Goal: Transaction & Acquisition: Purchase product/service

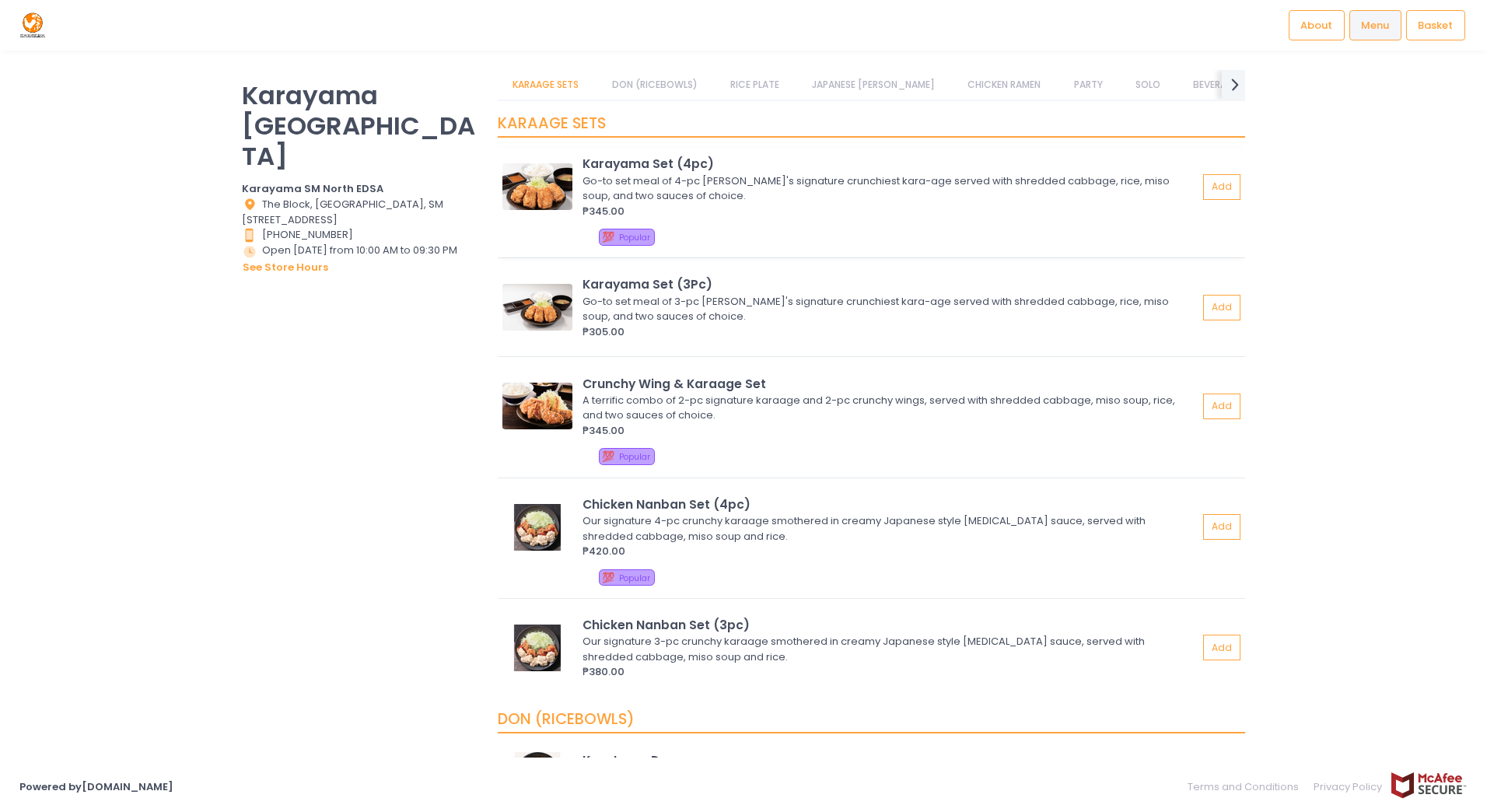
click at [541, 182] on img at bounding box center [537, 187] width 70 height 47
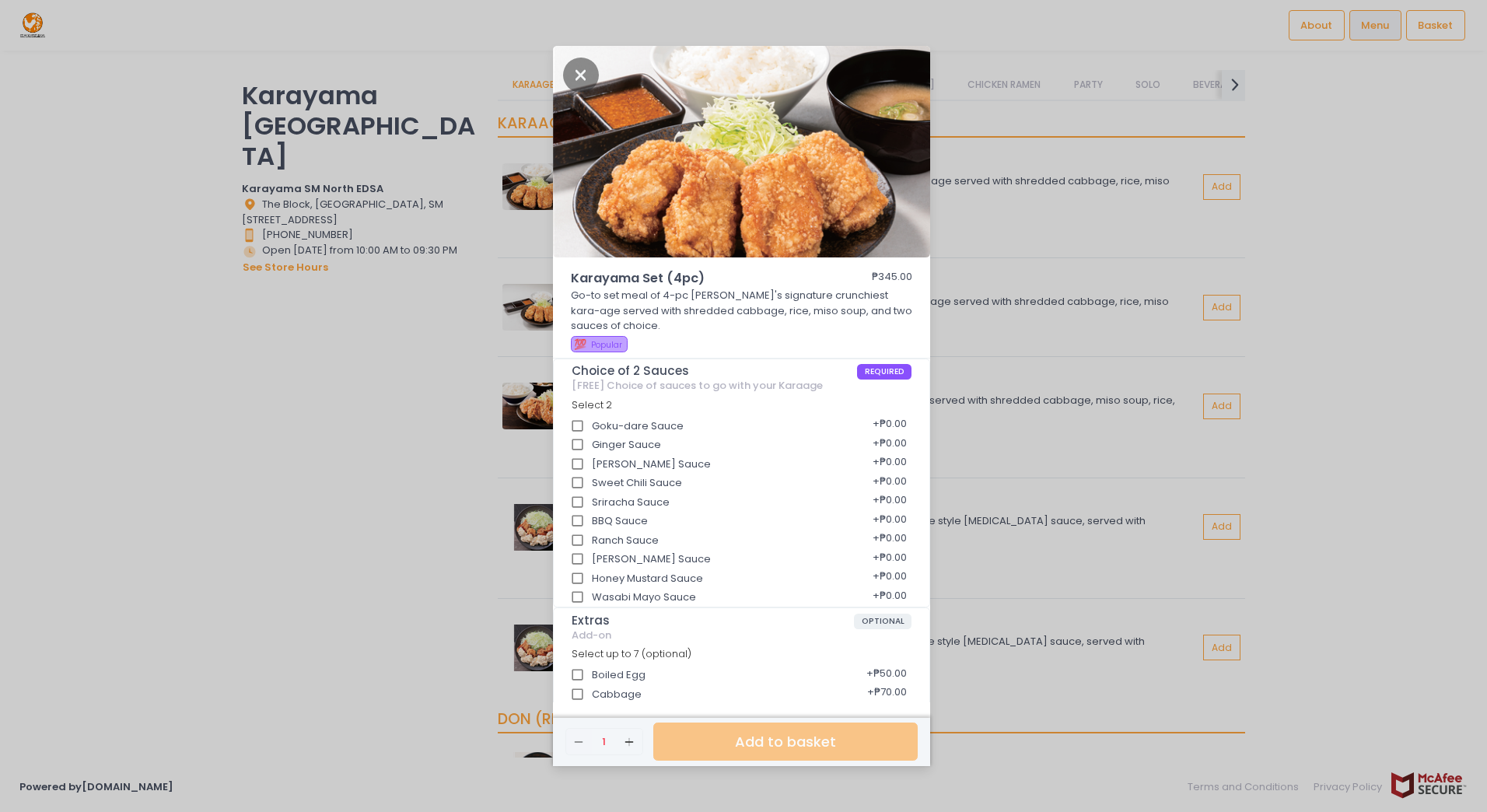
click at [452, 436] on div "Karayama Set (4pc) ₱345.00 Go-to set meal of 4-pc [PERSON_NAME]'s signature cru…" at bounding box center [743, 406] width 1487 height 812
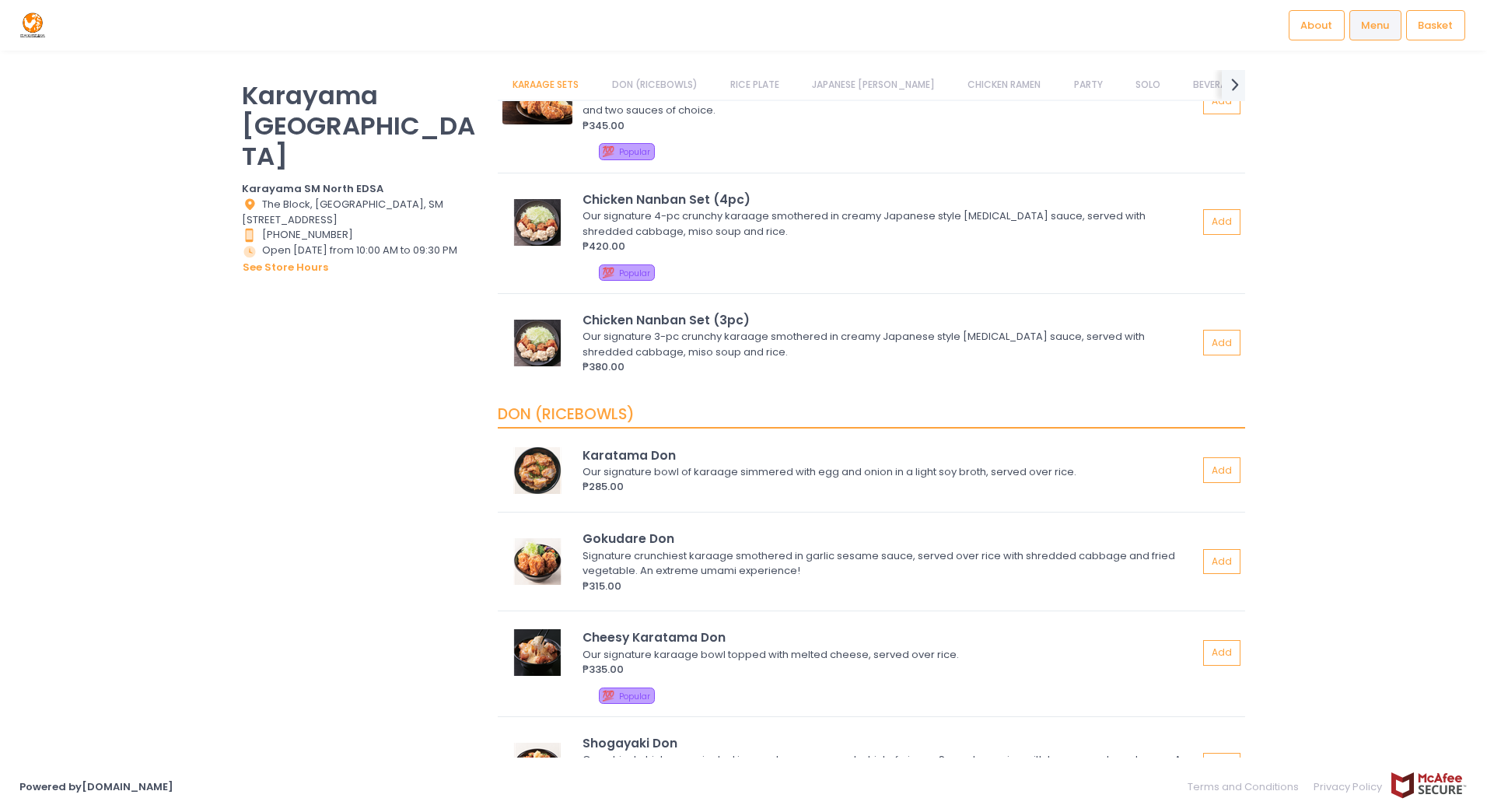
scroll to position [311, 0]
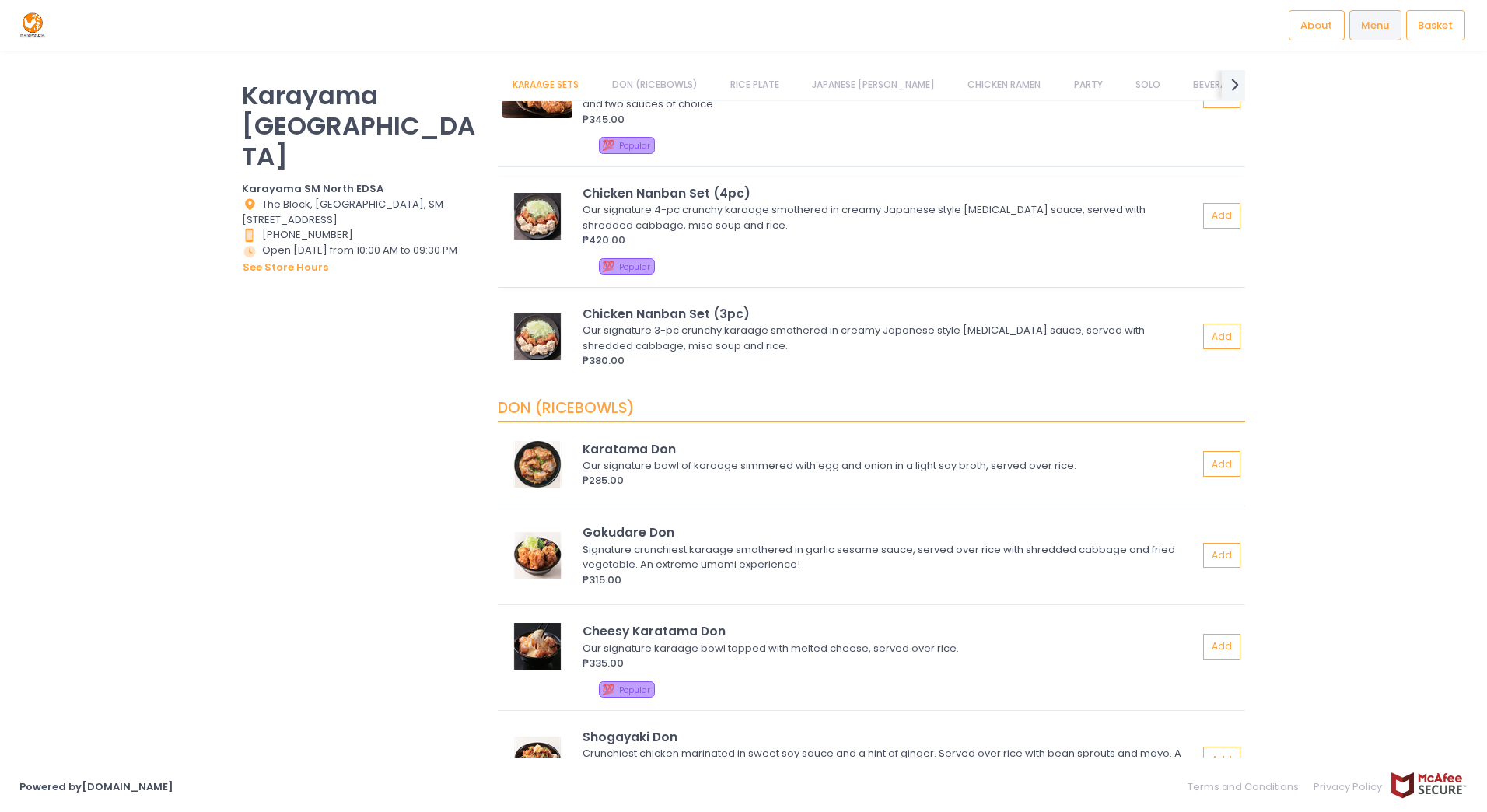
click at [543, 218] on img at bounding box center [537, 216] width 70 height 47
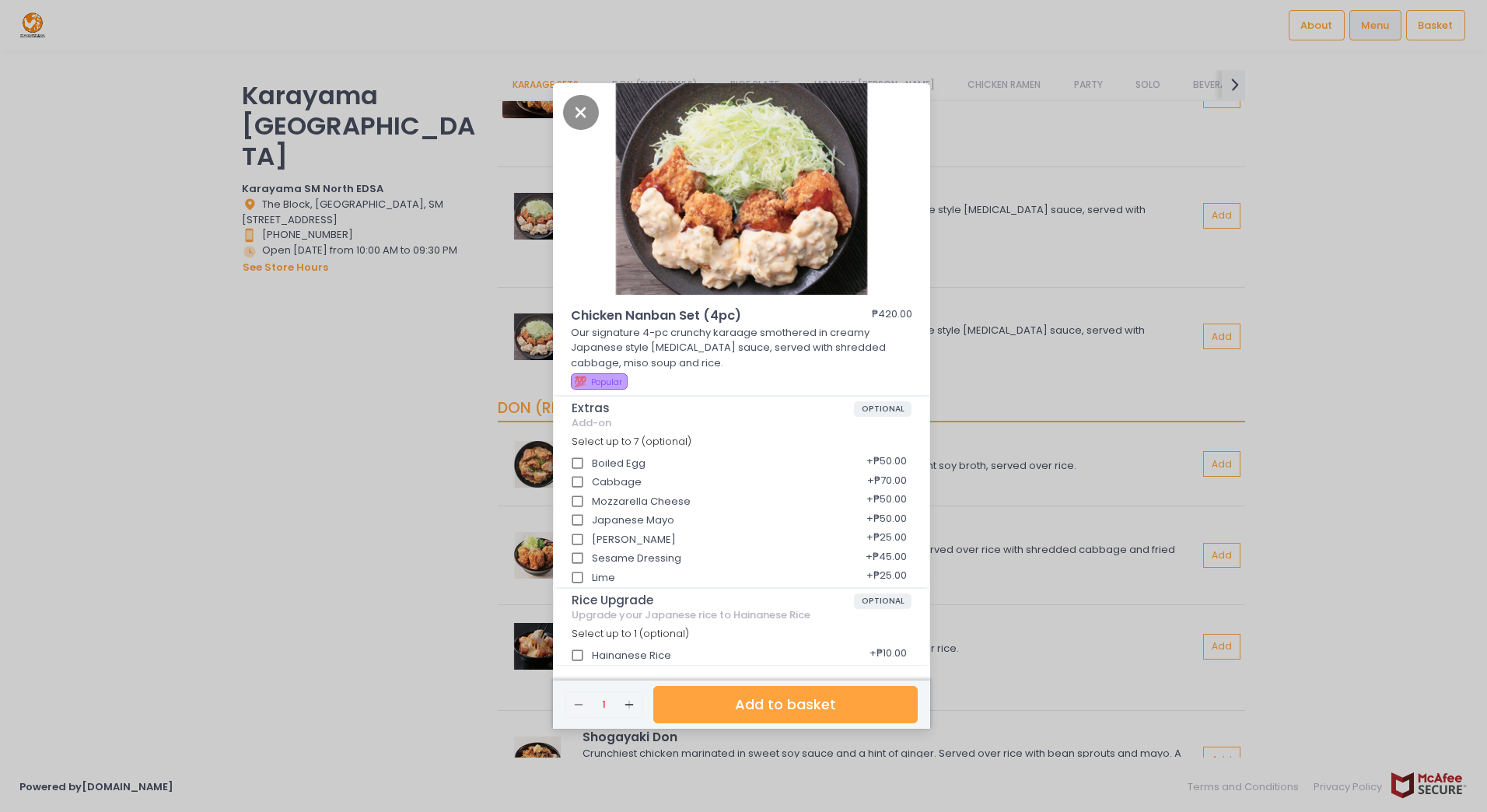
click at [505, 259] on div "Chicken Nanban Set (4pc) ₱420.00 Our signature 4-pc crunchy karaage smothered i…" at bounding box center [743, 406] width 1487 height 812
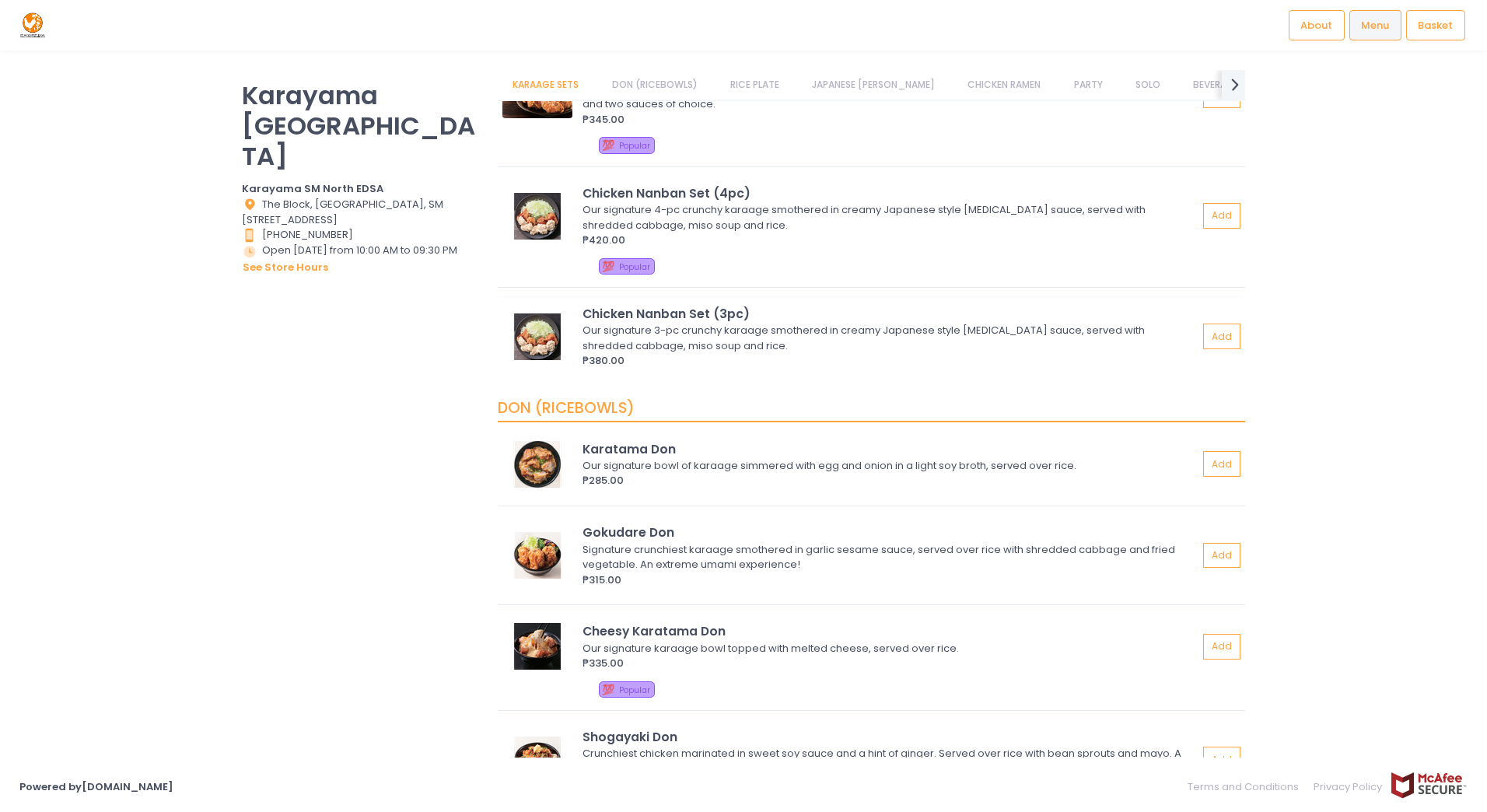
click at [539, 333] on img at bounding box center [537, 336] width 70 height 47
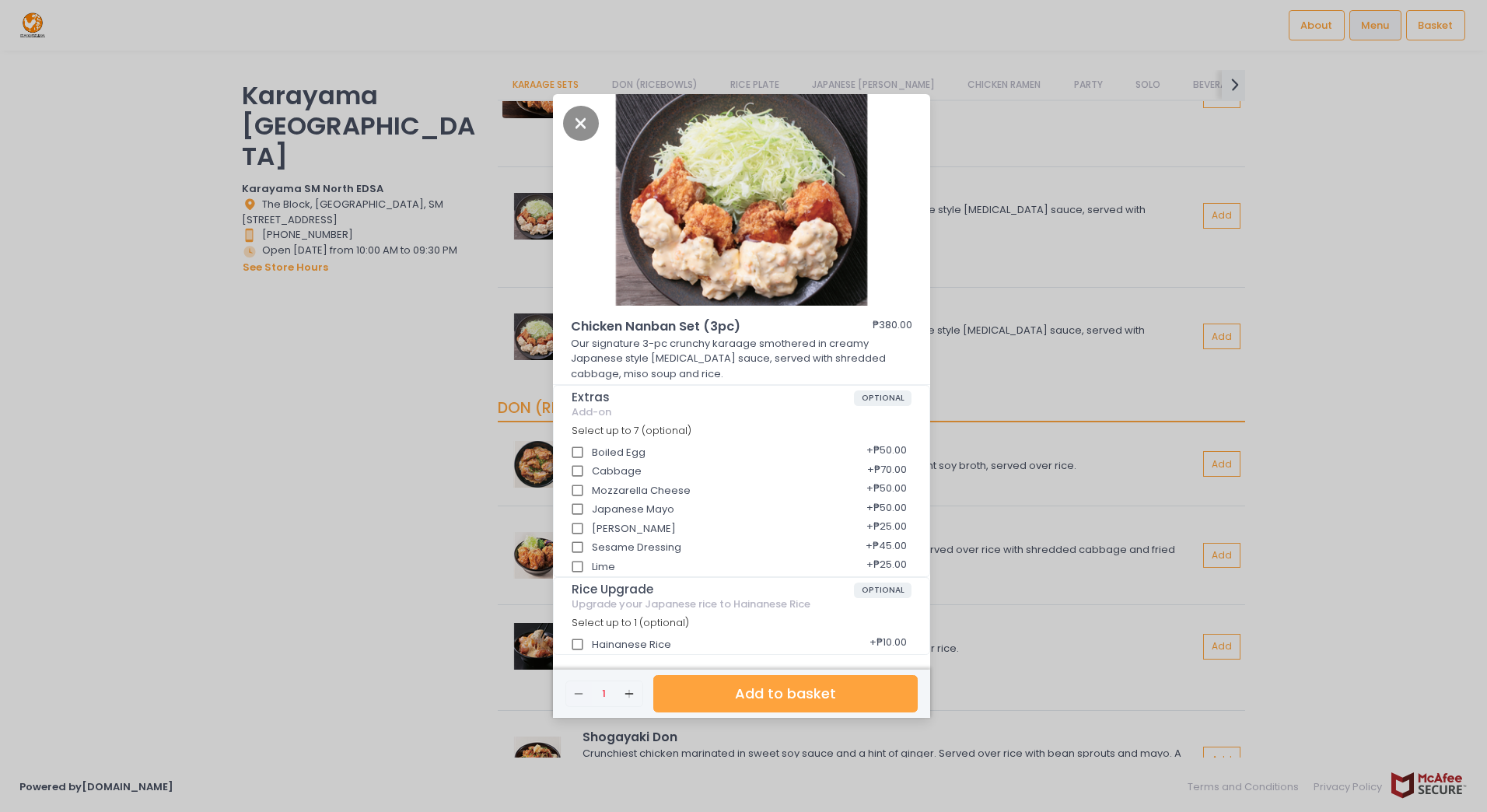
click at [536, 311] on div "Chicken Nanban Set (3pc) ₱380.00 Our signature 3-pc crunchy karaage smothered i…" at bounding box center [743, 406] width 1487 height 812
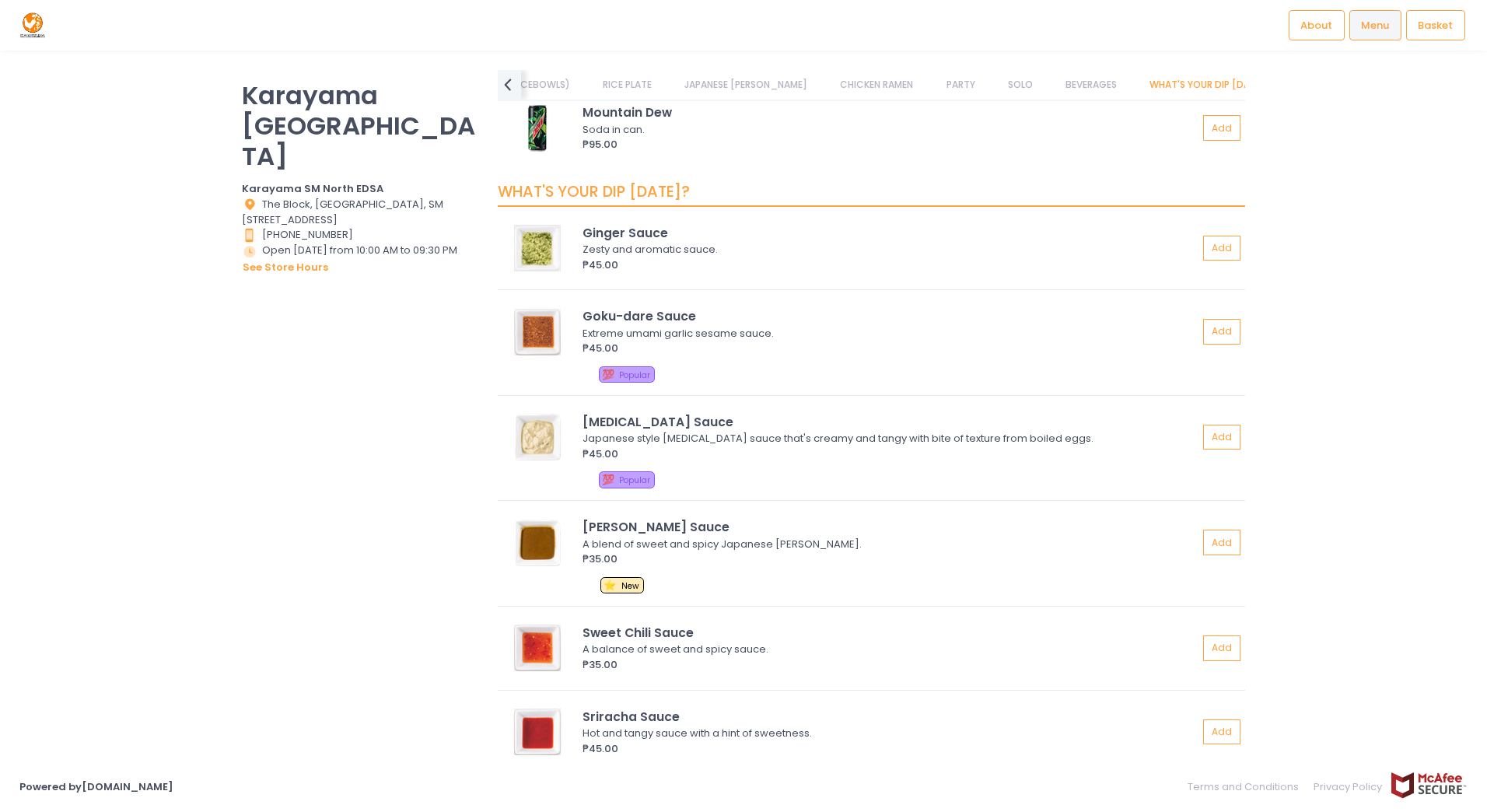
scroll to position [4343, 0]
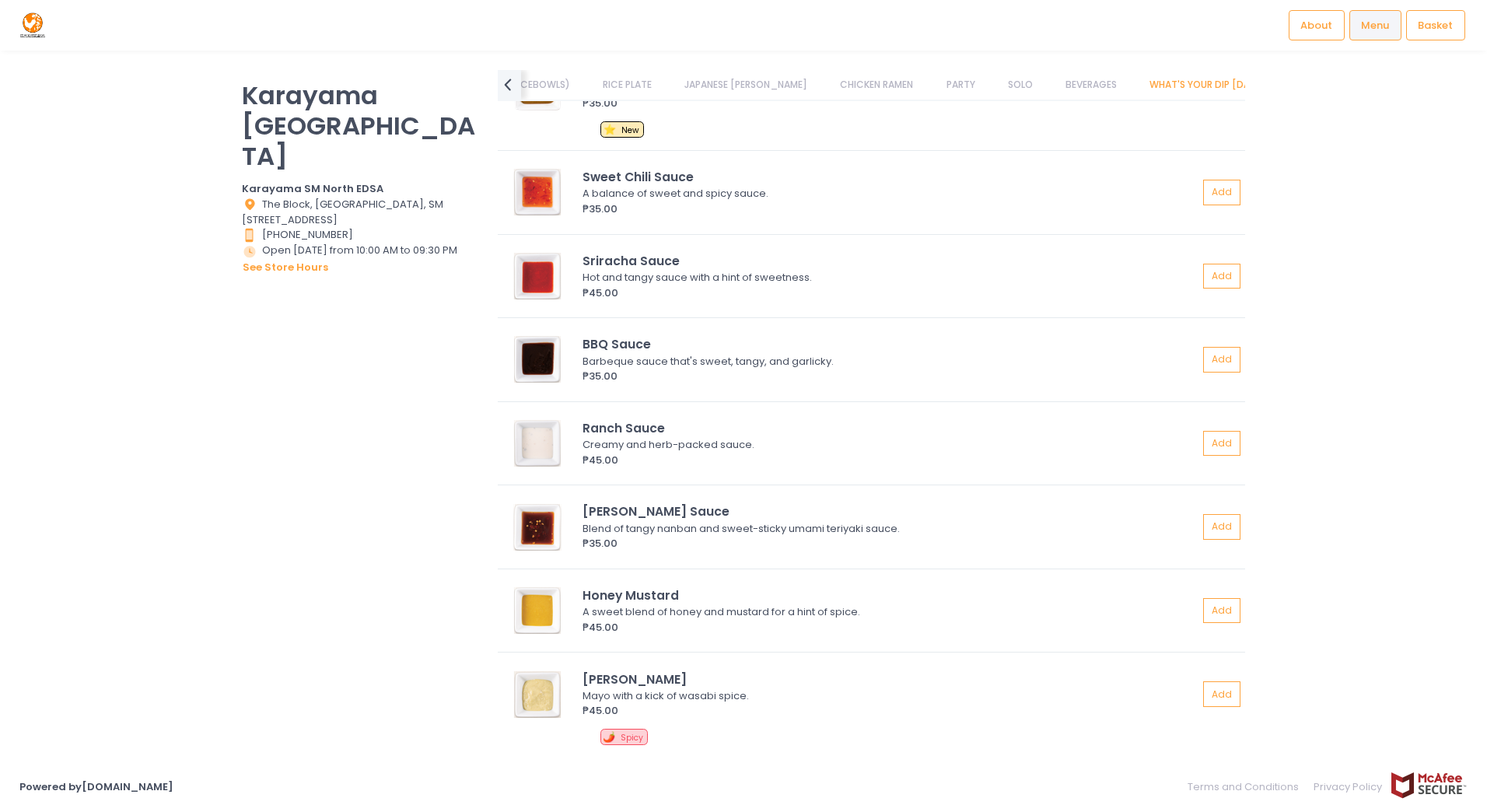
click at [394, 196] on div "Location Created with Sketch. [STREET_ADDRESS]" at bounding box center [360, 212] width 236 height 31
drag, startPoint x: 265, startPoint y: 172, endPoint x: 445, endPoint y: 207, distance: 183.4
click at [445, 207] on div "Location Created with Sketch. [STREET_ADDRESS]" at bounding box center [360, 212] width 236 height 31
drag, startPoint x: 445, startPoint y: 207, endPoint x: 420, endPoint y: 259, distance: 57.7
click at [430, 258] on div "Store Hours Created with Sketch. Open [DATE] from 10:00 AM to 09:30 PM see stor…" at bounding box center [360, 259] width 236 height 33
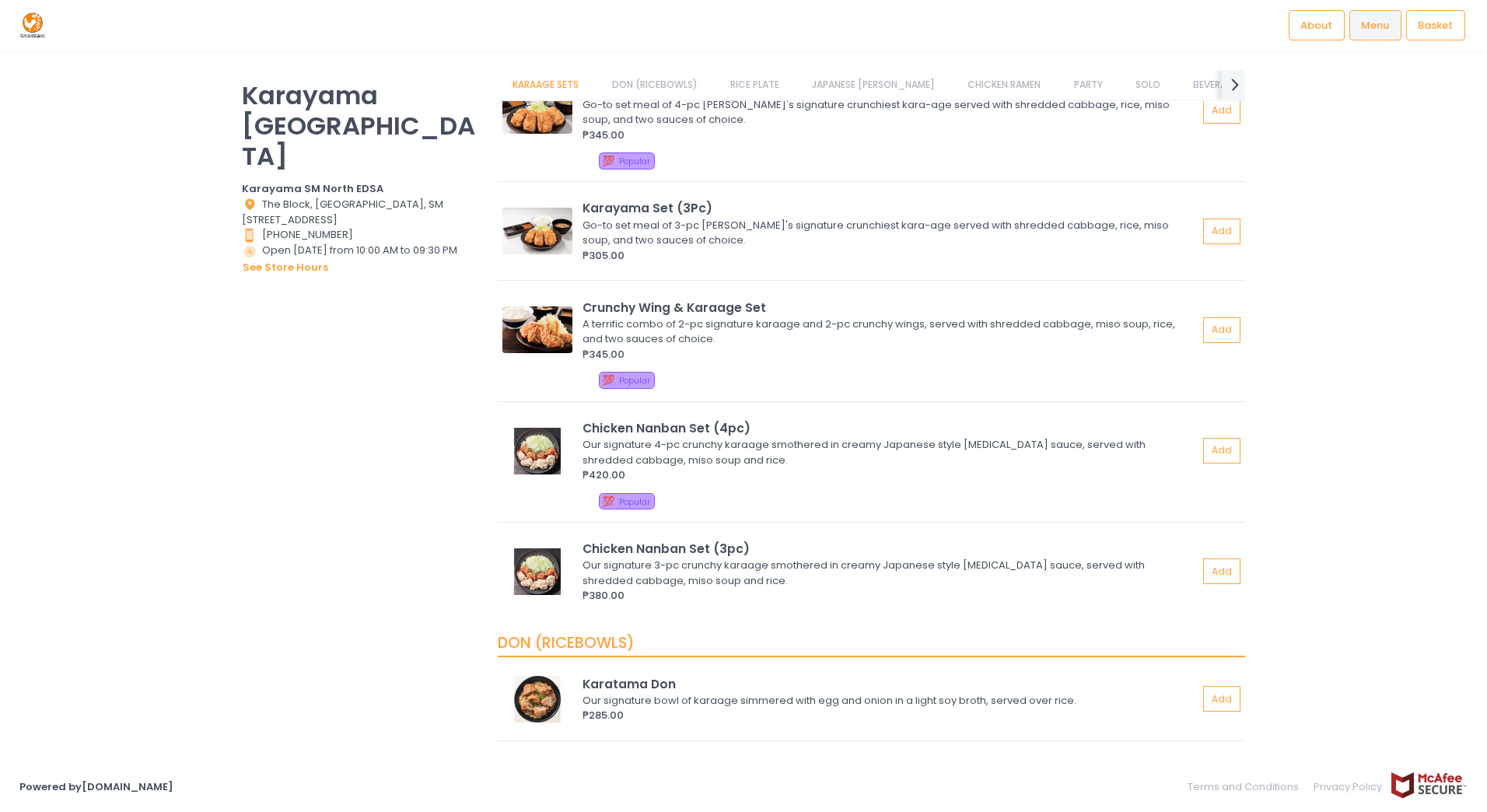
scroll to position [0, 0]
